Goal: Task Accomplishment & Management: Manage account settings

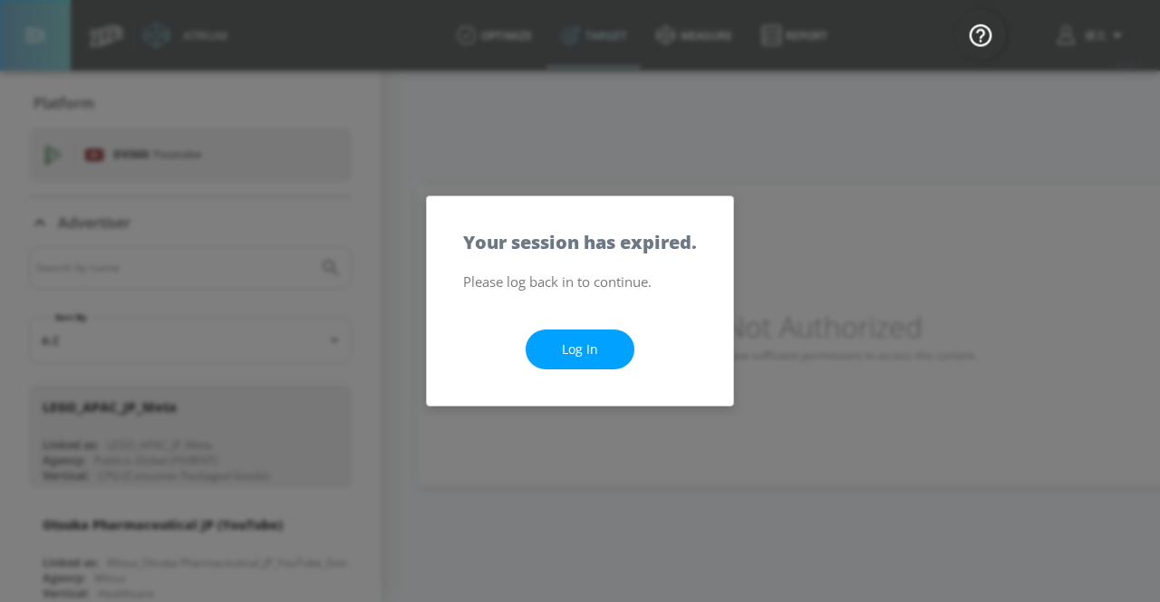
scroll to position [2808, 0]
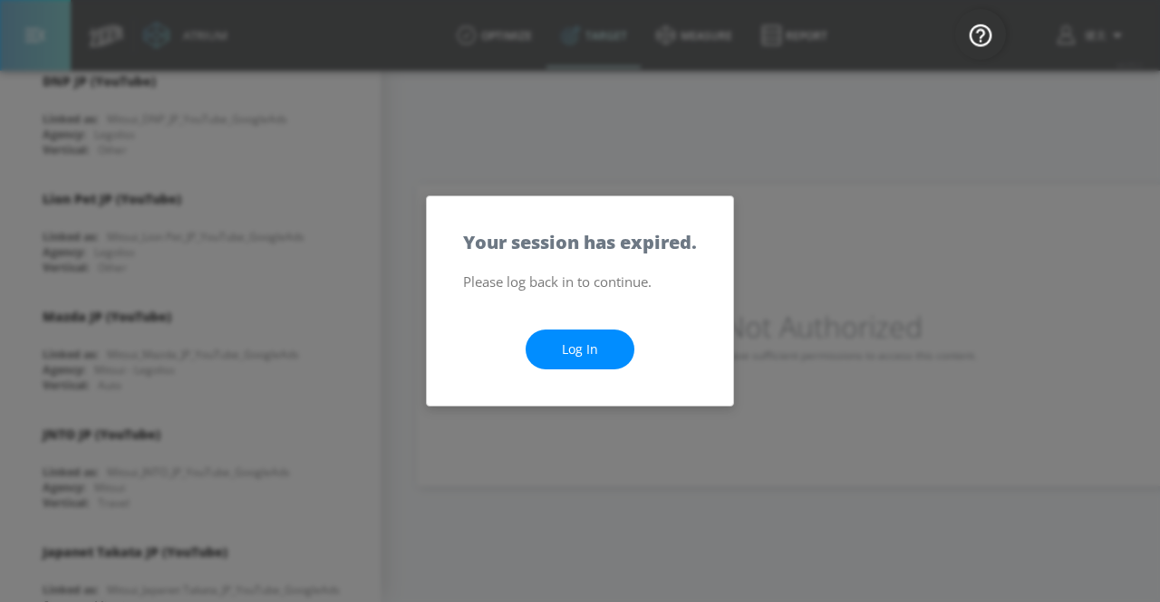
click at [596, 352] on link "Log In" at bounding box center [579, 350] width 109 height 41
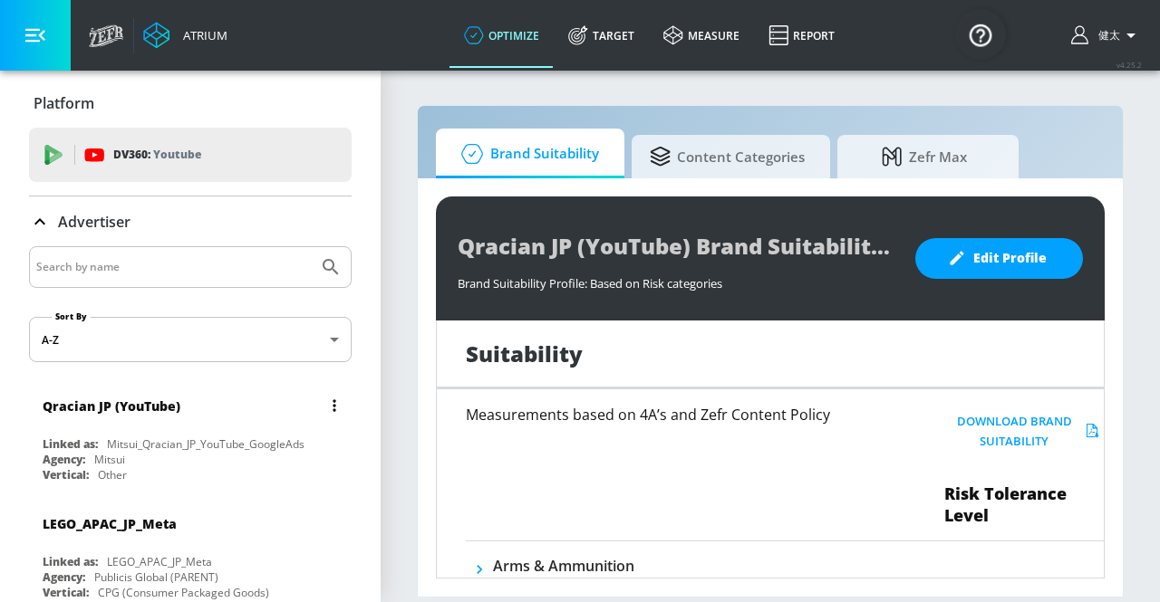
click at [188, 454] on div "Agency: Mitsui" at bounding box center [195, 459] width 304 height 15
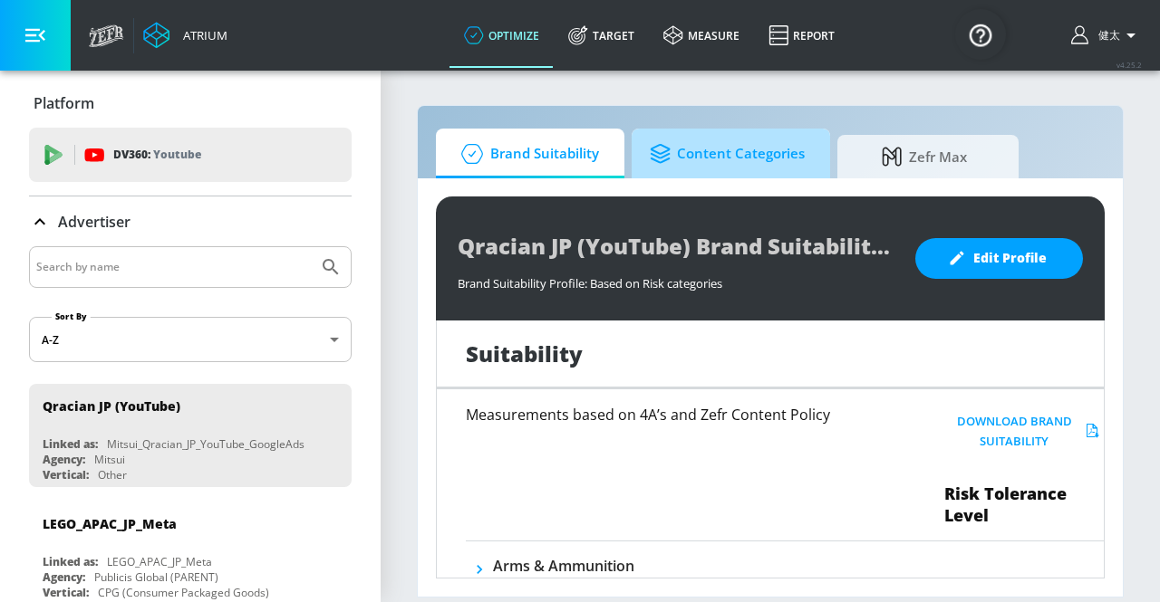
click at [763, 149] on span "Content Categories" at bounding box center [727, 153] width 155 height 43
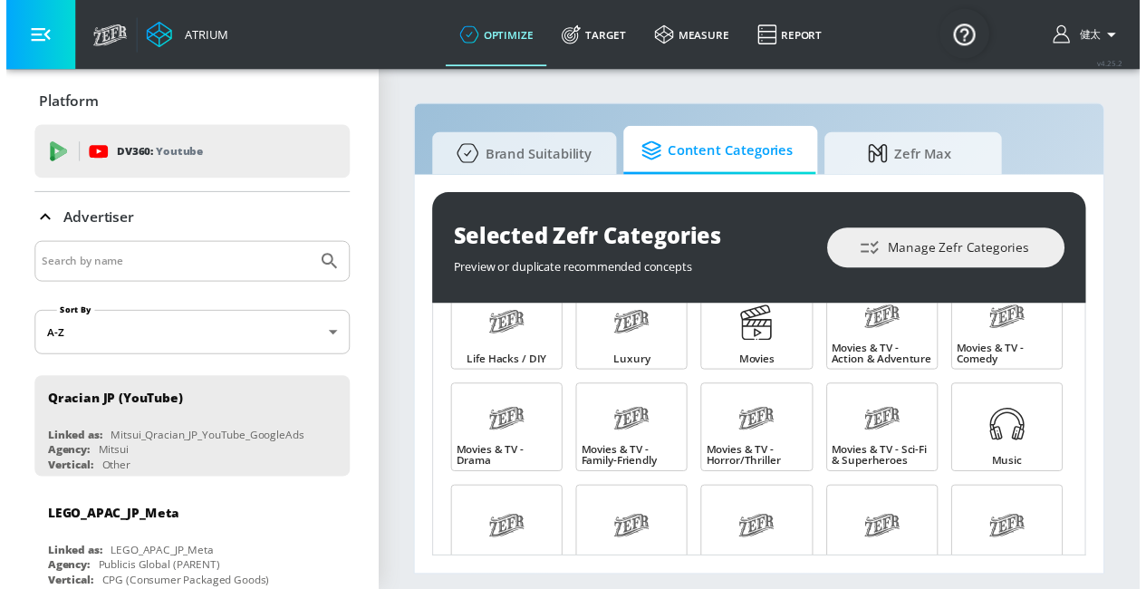
scroll to position [974, 0]
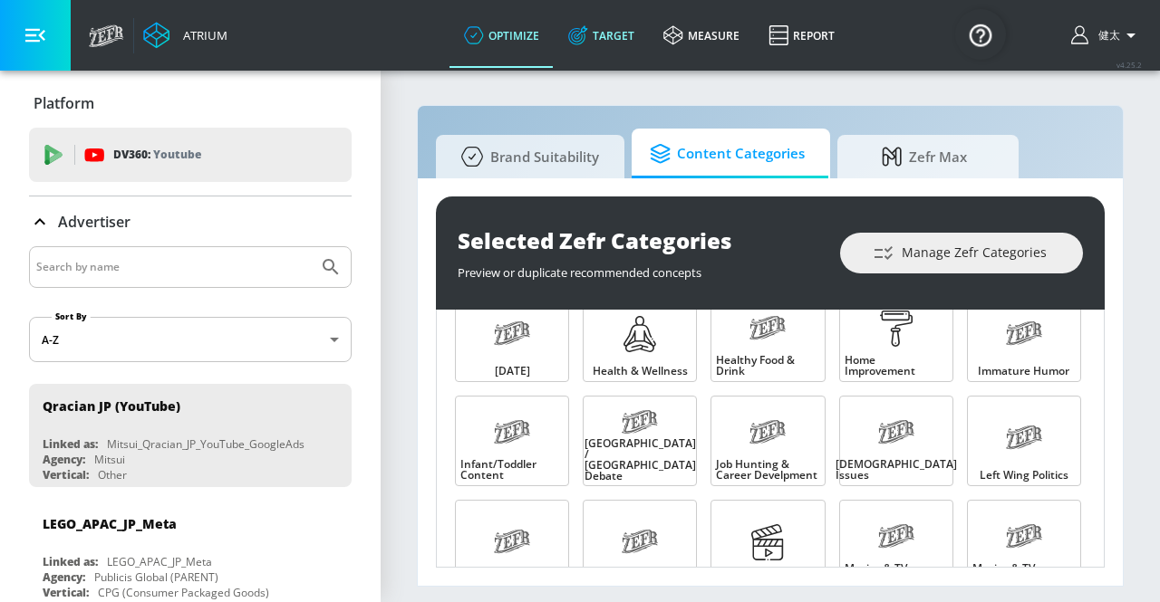
click at [592, 24] on link "Target" at bounding box center [601, 35] width 95 height 65
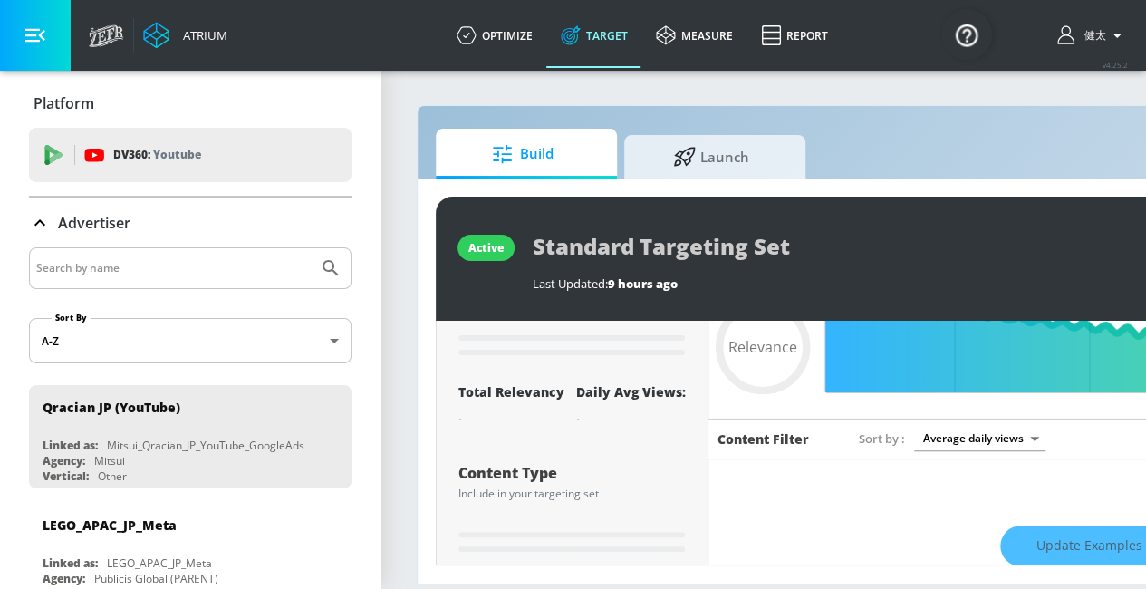
type input "0.5"
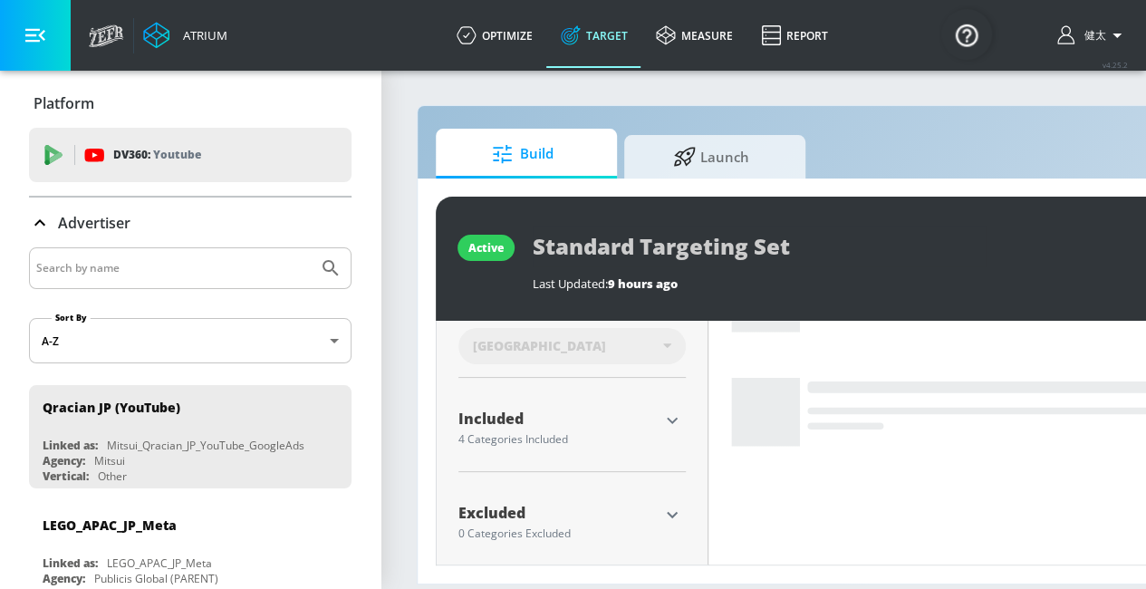
scroll to position [14, 0]
click at [669, 409] on icon "button" at bounding box center [672, 420] width 22 height 22
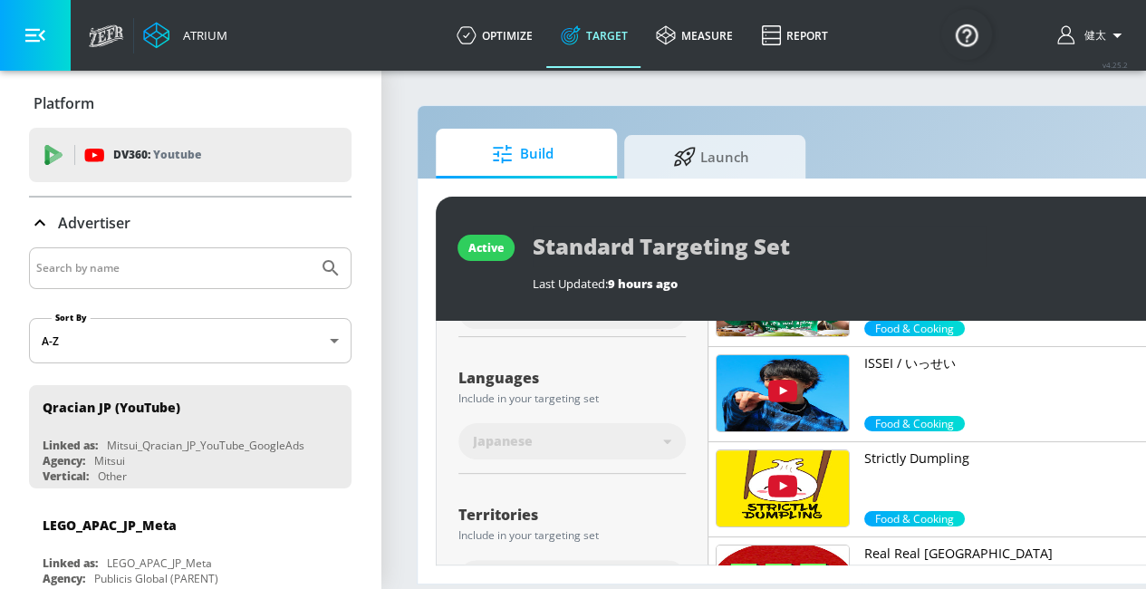
scroll to position [0, 0]
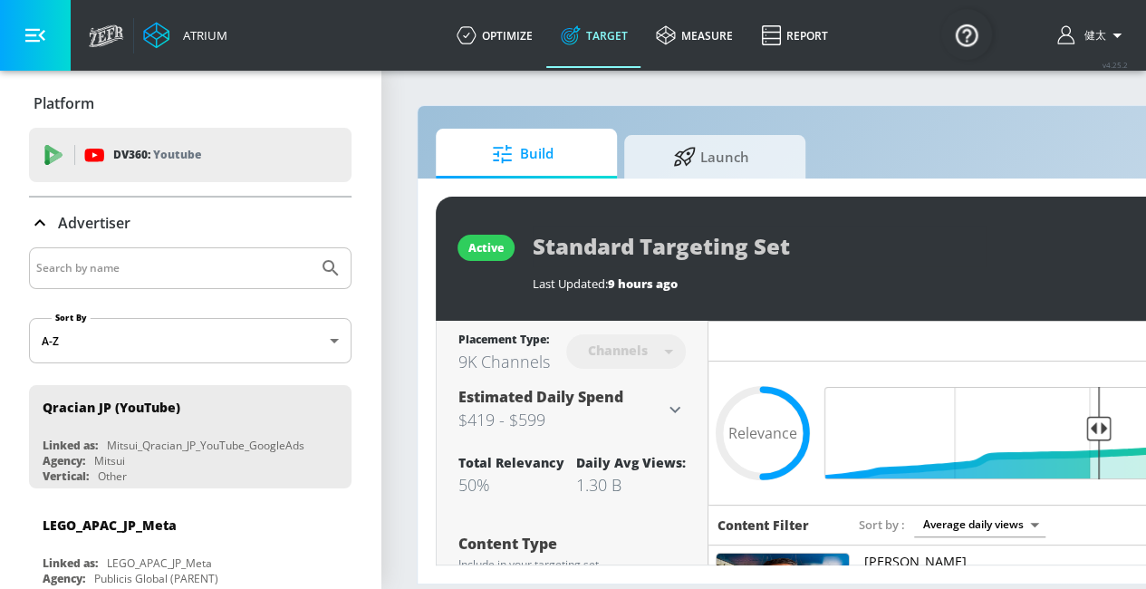
click at [649, 342] on div "Channels" at bounding box center [618, 349] width 78 height 15
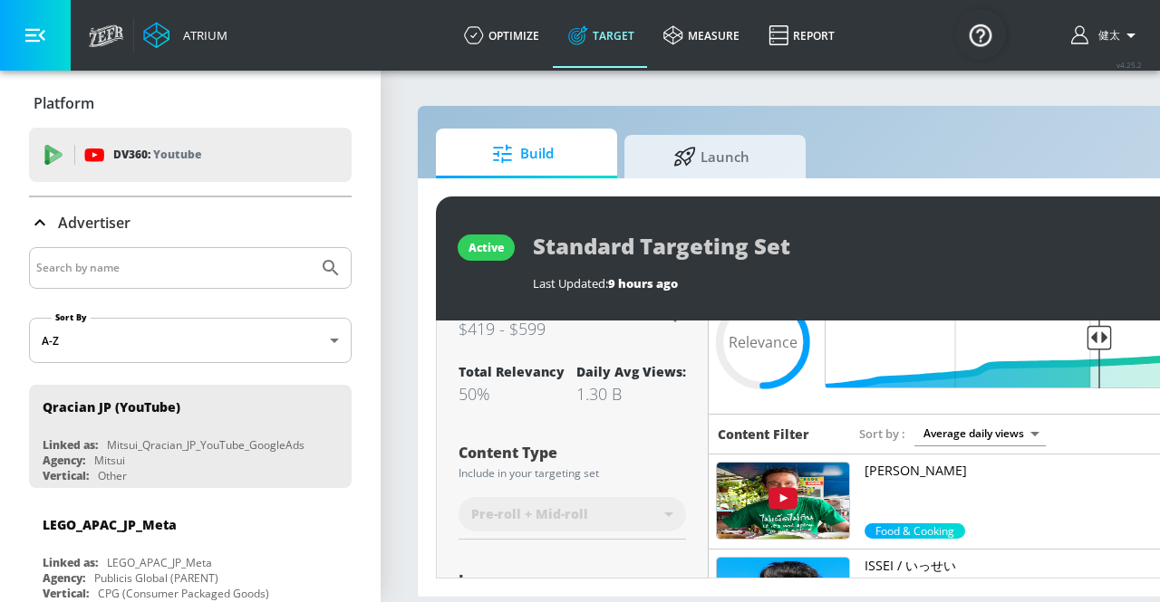
click at [1025, 419] on body "Atrium optimize Target measure Report optimize Target measure Report v 4.25.2 健…" at bounding box center [580, 301] width 1160 height 602
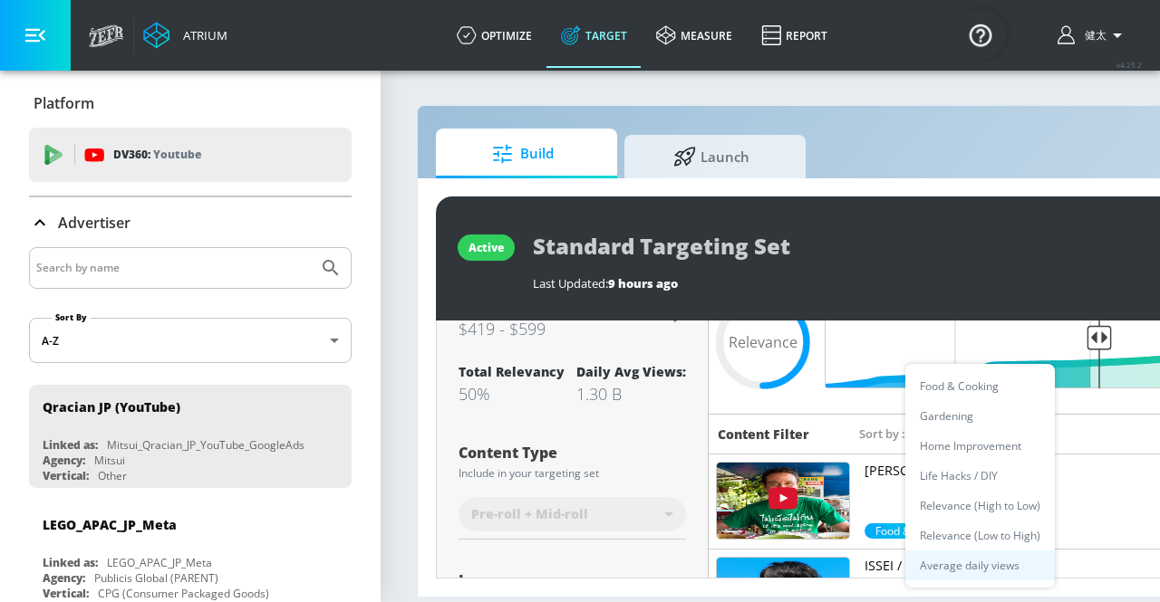
click at [813, 423] on div at bounding box center [580, 301] width 1160 height 602
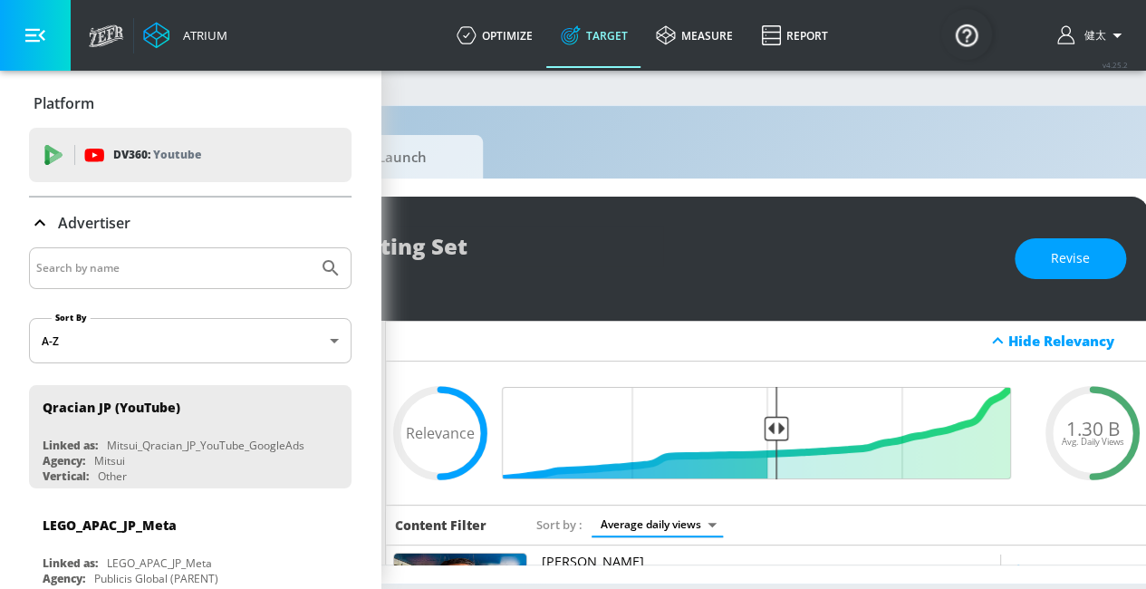
scroll to position [0, 392]
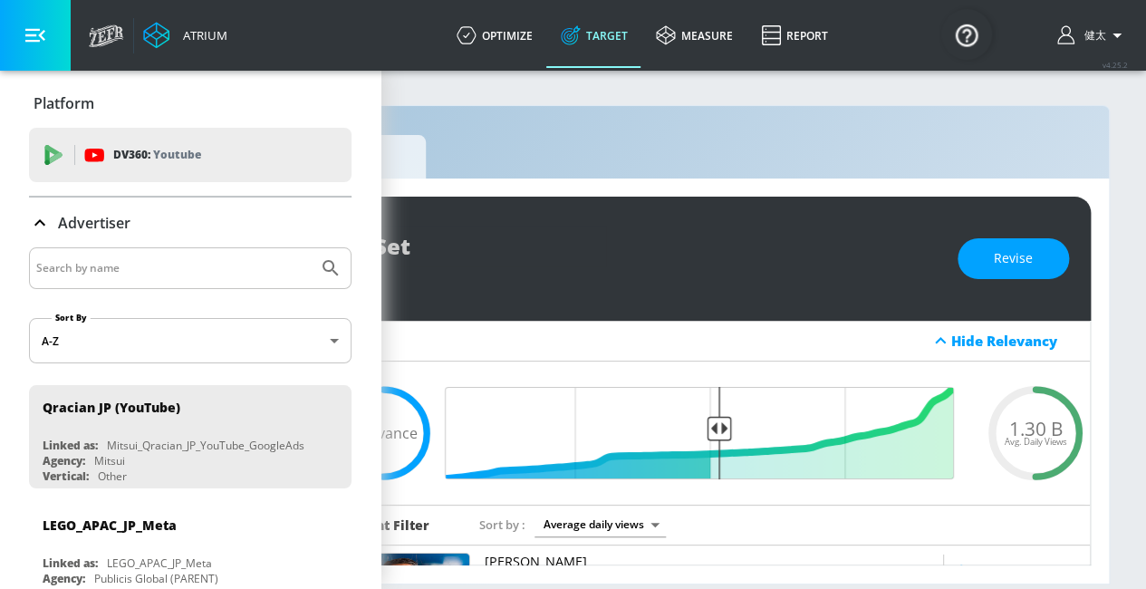
click at [975, 343] on div "Hide Relevancy" at bounding box center [1015, 341] width 129 height 18
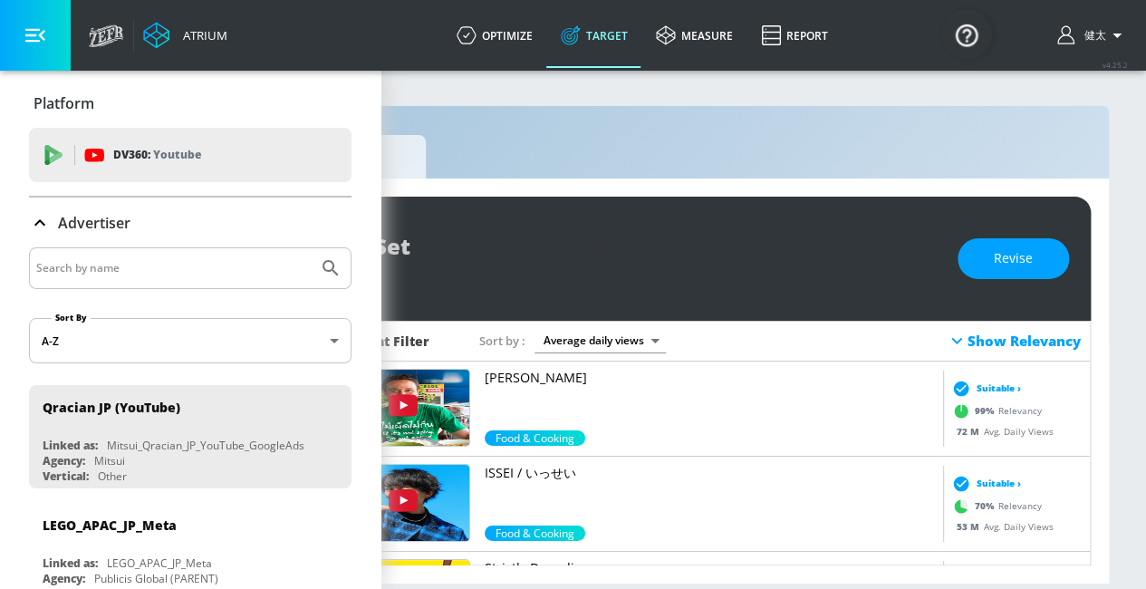
click at [985, 343] on div "Show Relevancy" at bounding box center [1013, 341] width 135 height 22
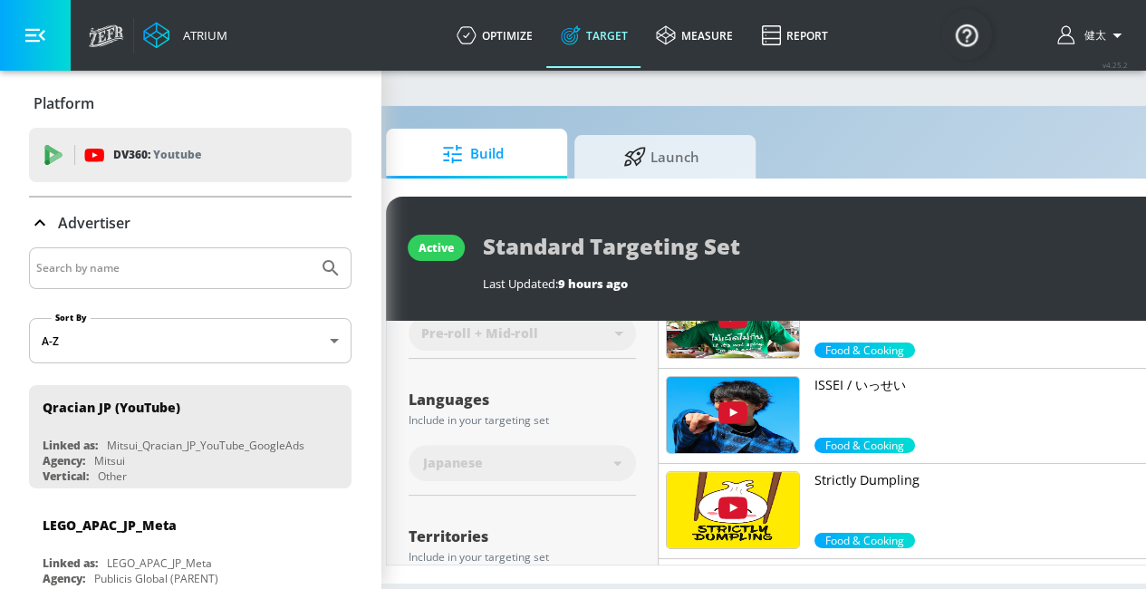
scroll to position [0, 0]
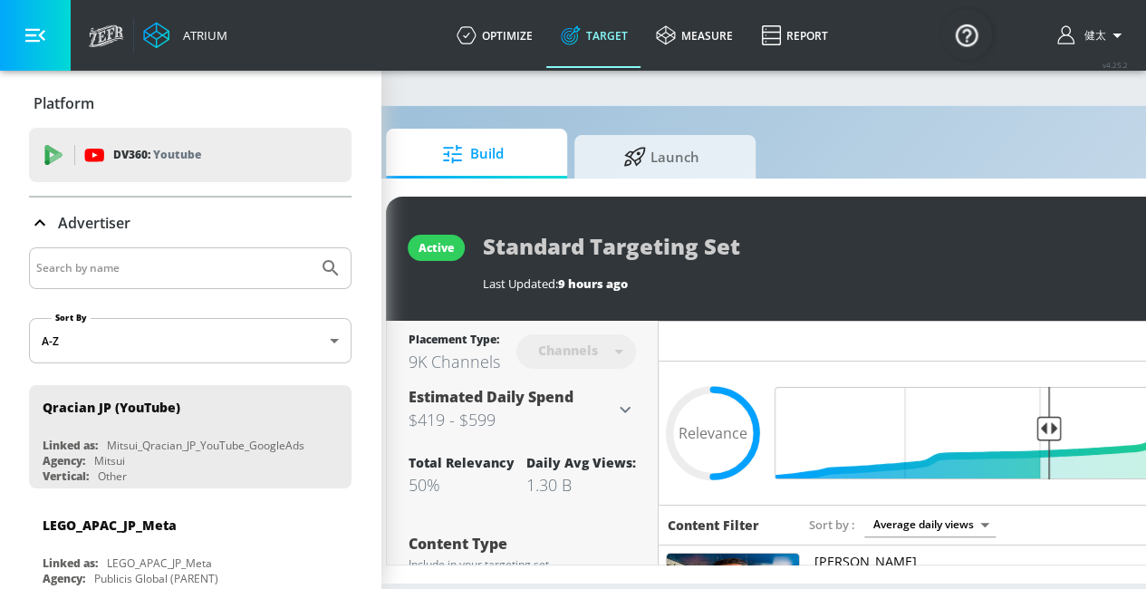
click at [631, 411] on icon at bounding box center [625, 410] width 22 height 22
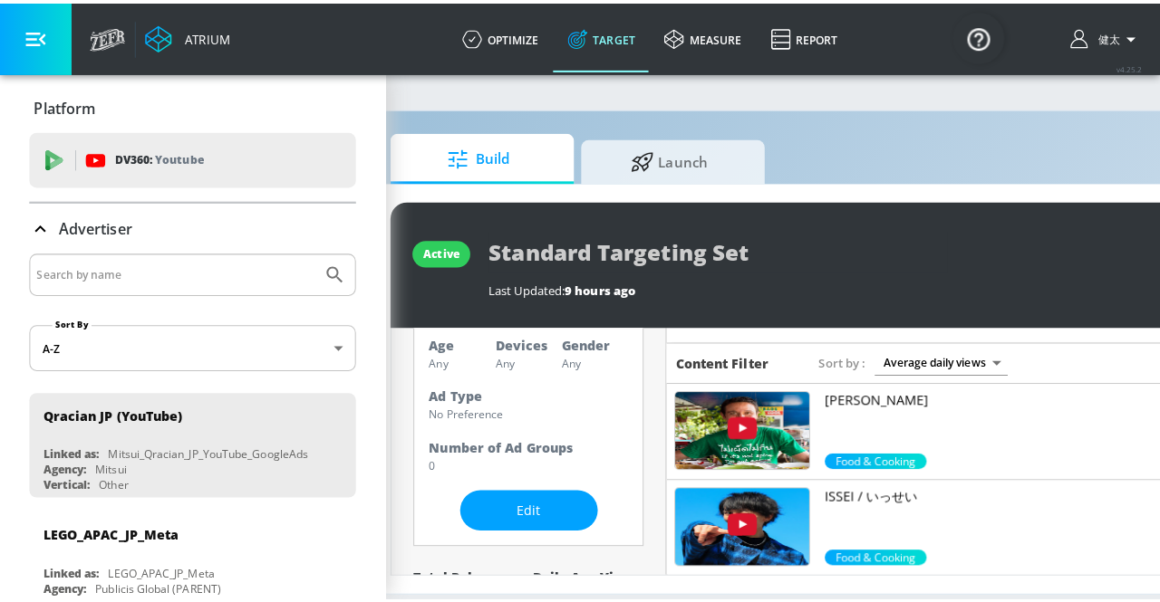
scroll to position [194, 0]
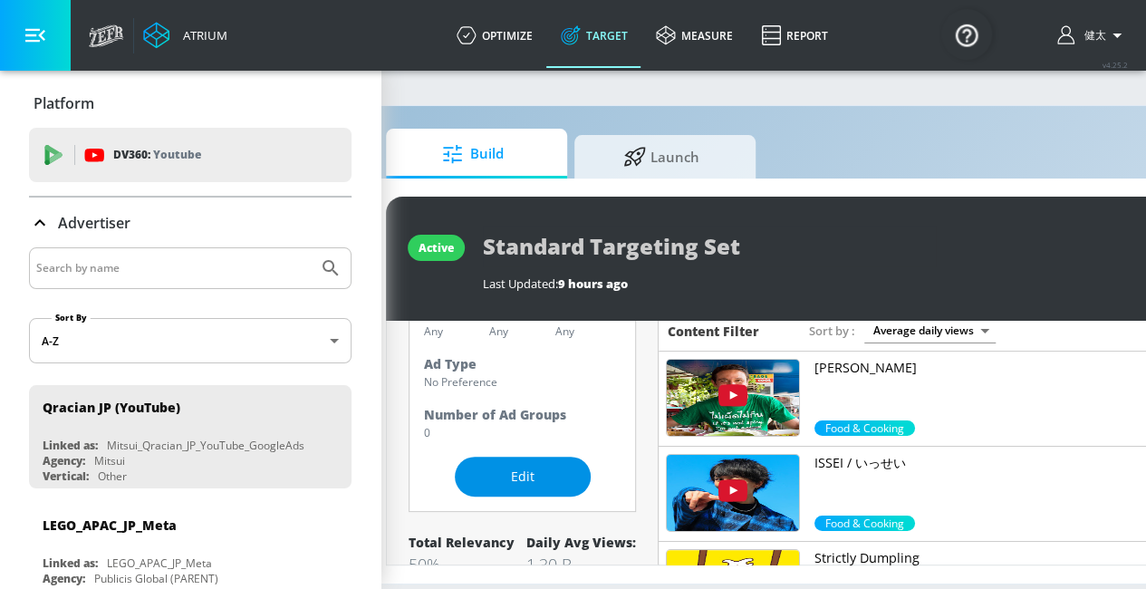
click at [549, 467] on span "Edit" at bounding box center [522, 477] width 63 height 23
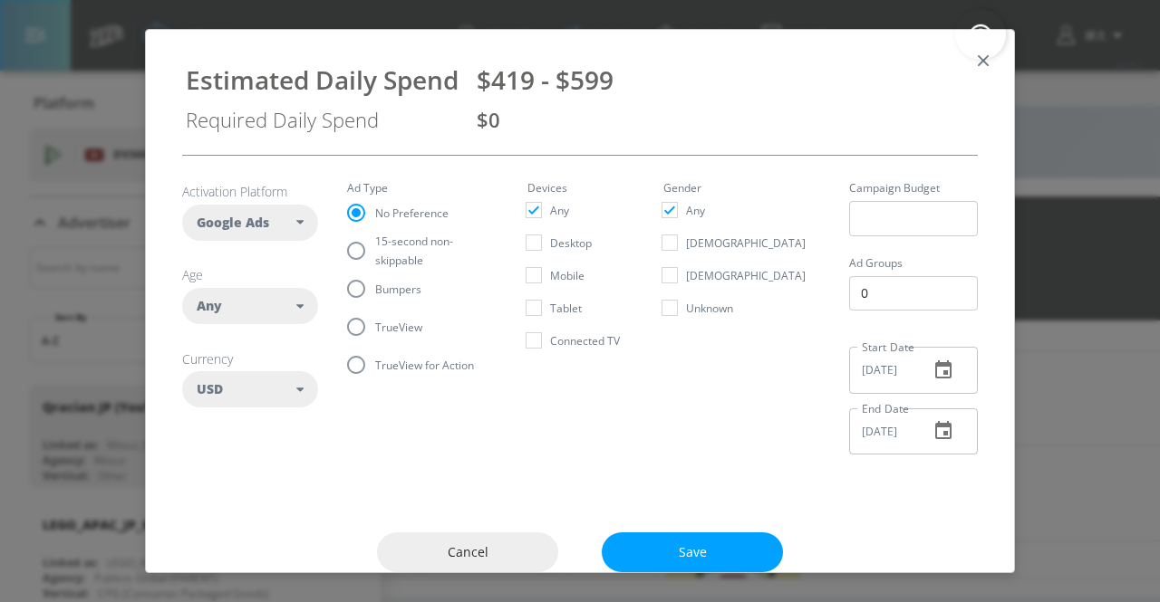
click at [238, 387] on div "USD" at bounding box center [247, 389] width 100 height 18
click at [246, 537] on button "JPY" at bounding box center [250, 531] width 134 height 33
checkbox input "false"
checkbox input "true"
click at [730, 490] on div "Activation Platform Google Ads DV360 Google Ads Age Any ​ Any 18-24 25-34 35-44…" at bounding box center [580, 326] width 868 height 342
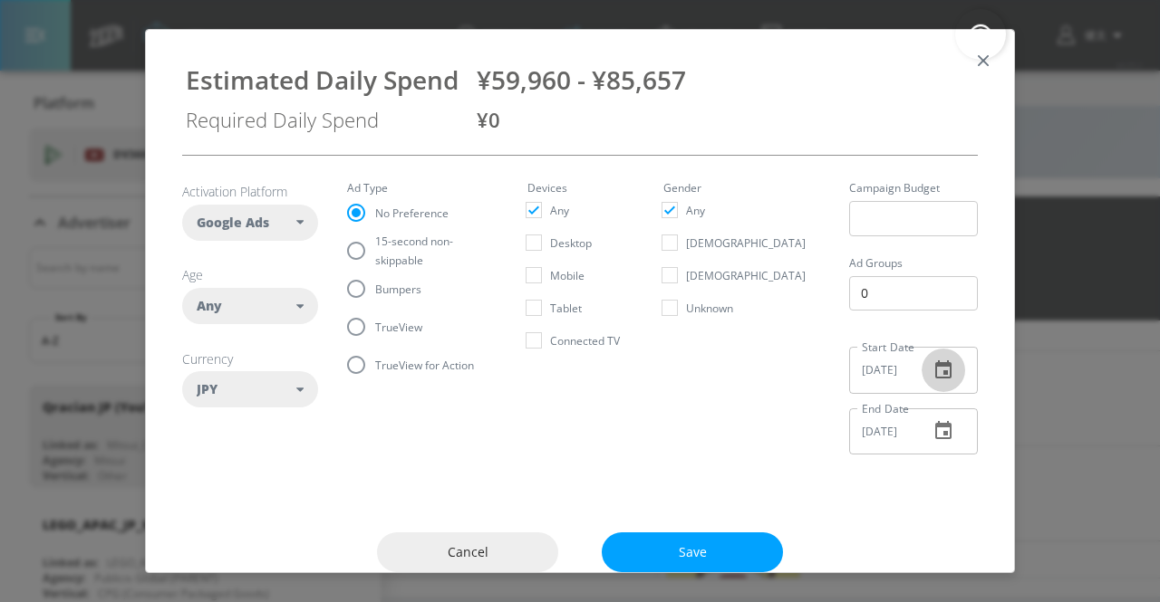
click at [932, 374] on icon "button" at bounding box center [943, 371] width 22 height 22
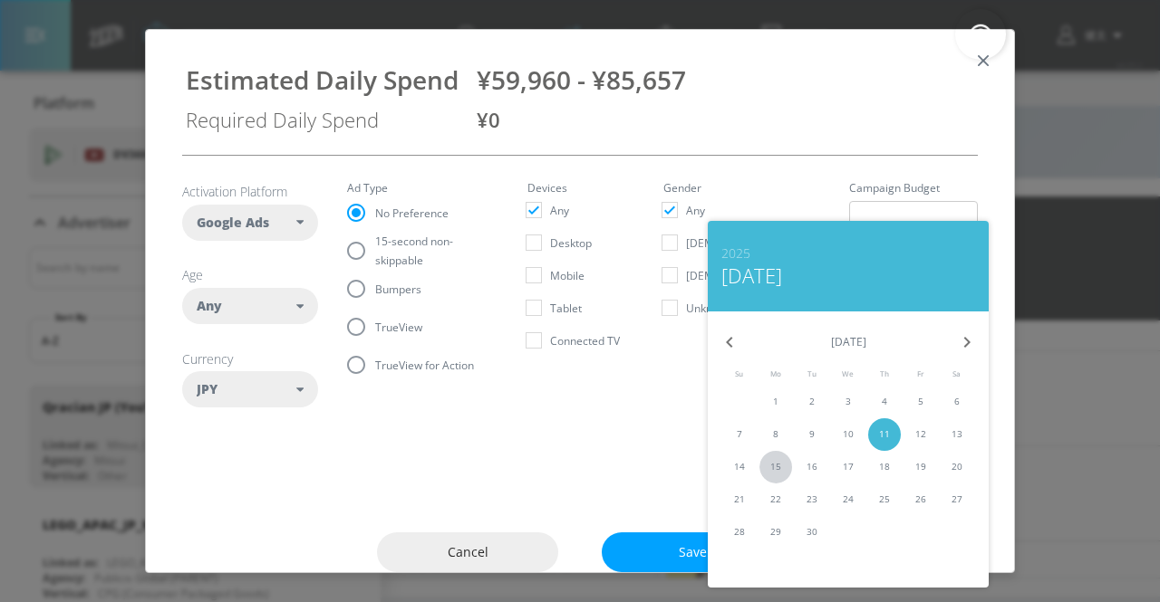
click at [782, 465] on span "15" at bounding box center [775, 467] width 33 height 14
type input "09/15/2025"
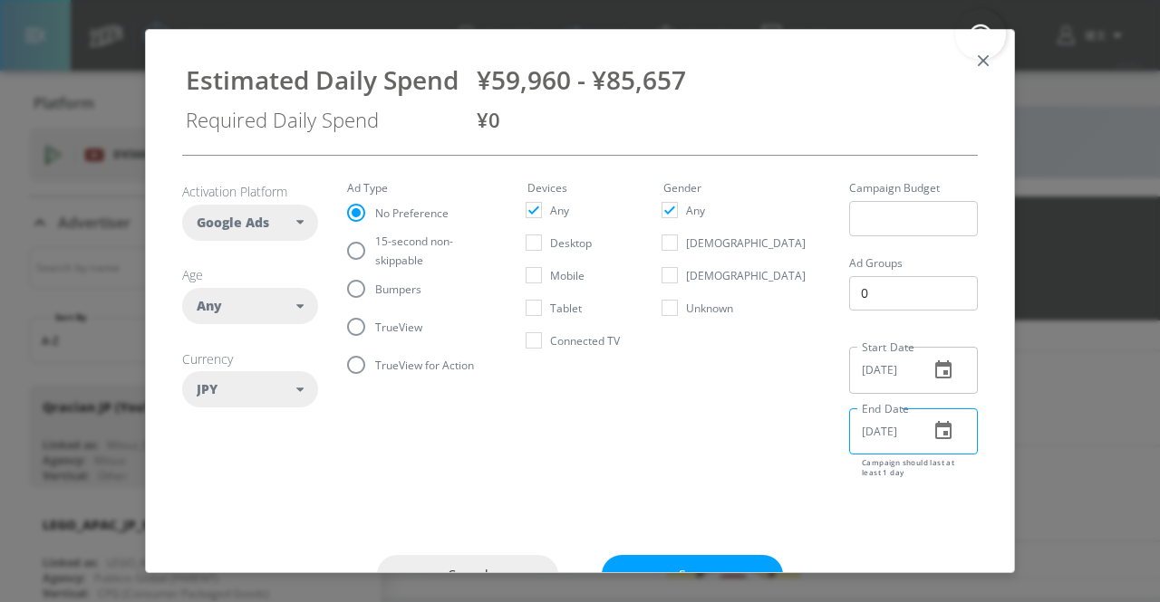
click at [856, 428] on input "09/12/2025" at bounding box center [881, 432] width 65 height 46
click at [921, 432] on button "button" at bounding box center [942, 430] width 43 height 43
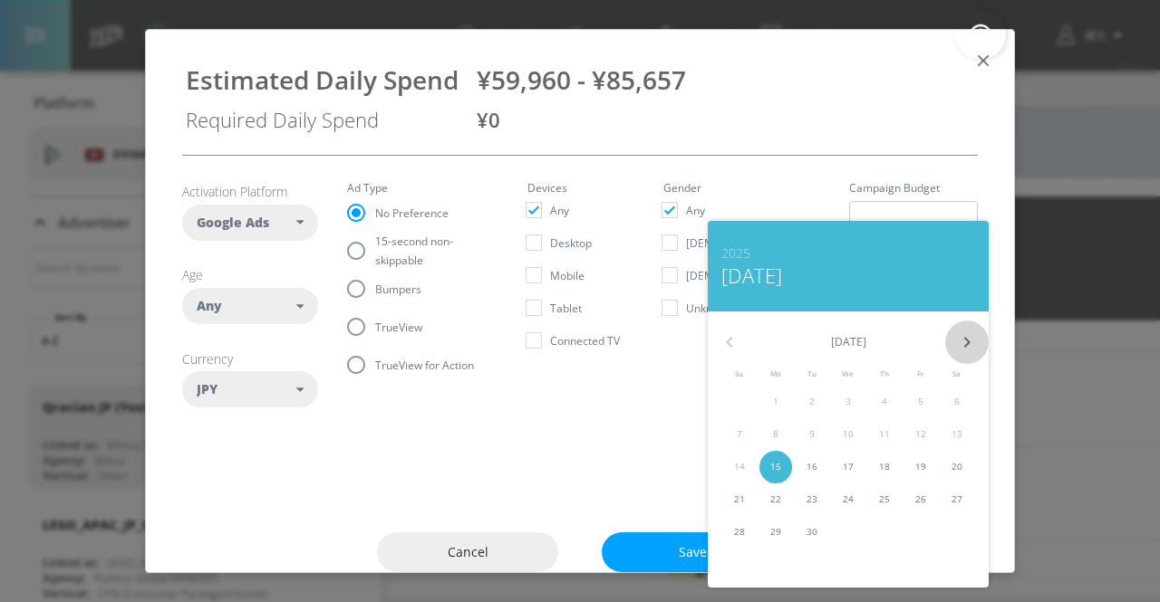
click at [957, 343] on icon "button" at bounding box center [967, 343] width 22 height 22
click at [803, 467] on span "14" at bounding box center [811, 467] width 33 height 14
type input "10/14/2025"
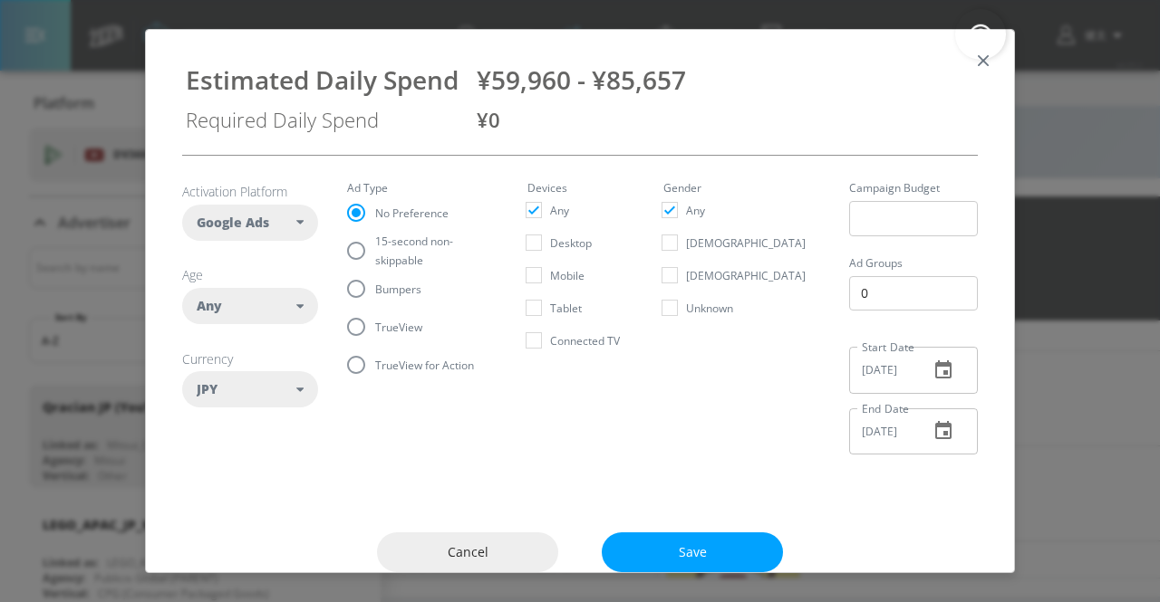
click at [448, 251] on span "15-second non-skippable" at bounding box center [429, 251] width 109 height 38
click at [375, 251] on input "15-second non-skippable" at bounding box center [356, 251] width 38 height 38
radio input "true"
radio input "false"
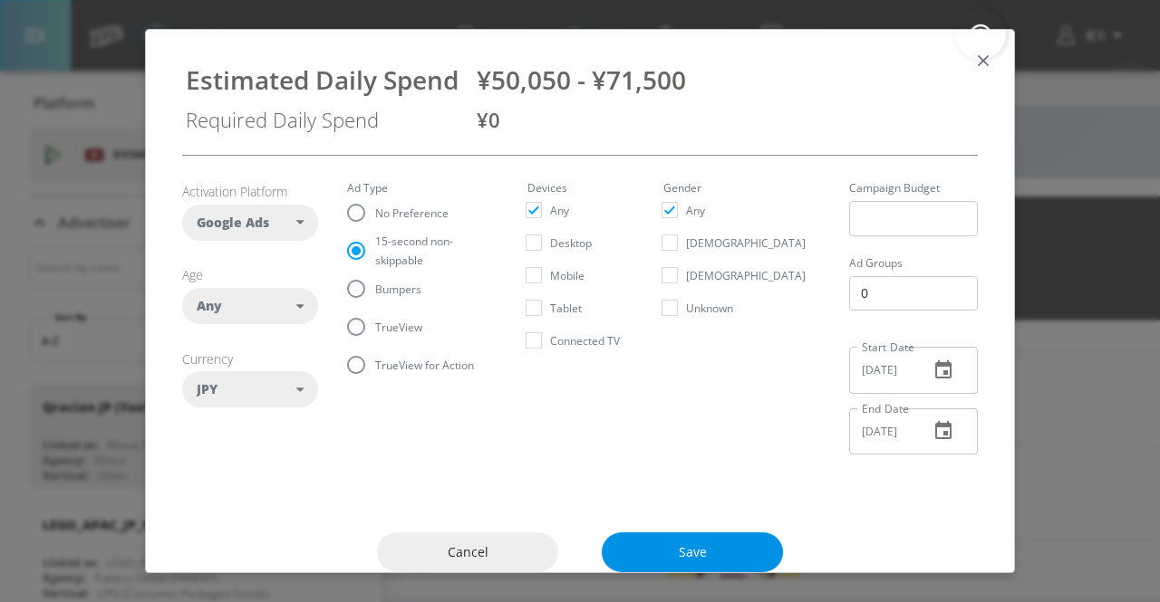
click at [709, 550] on span "Save" at bounding box center [692, 553] width 109 height 23
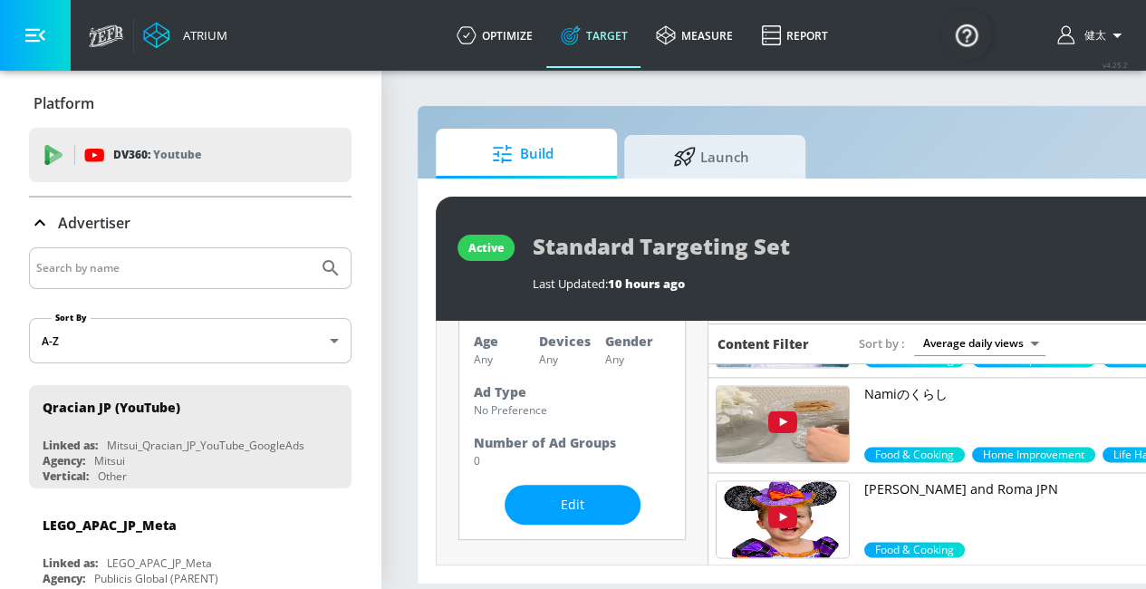
scroll to position [0, 0]
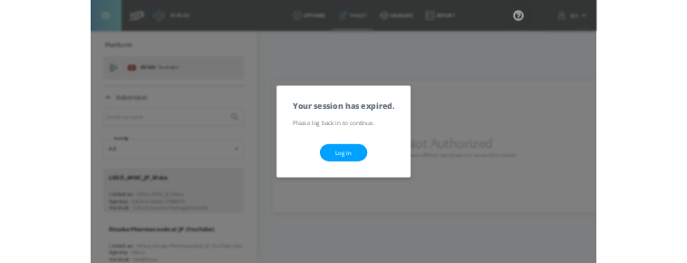
scroll to position [4433, 0]
